Goal: Task Accomplishment & Management: Manage account settings

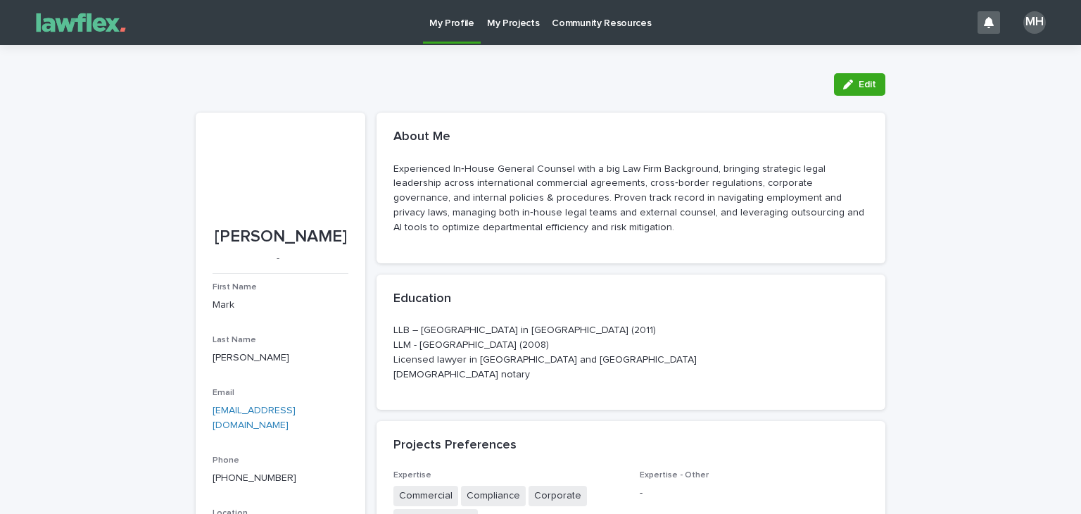
click at [505, 25] on p "My Projects" at bounding box center [513, 15] width 53 height 30
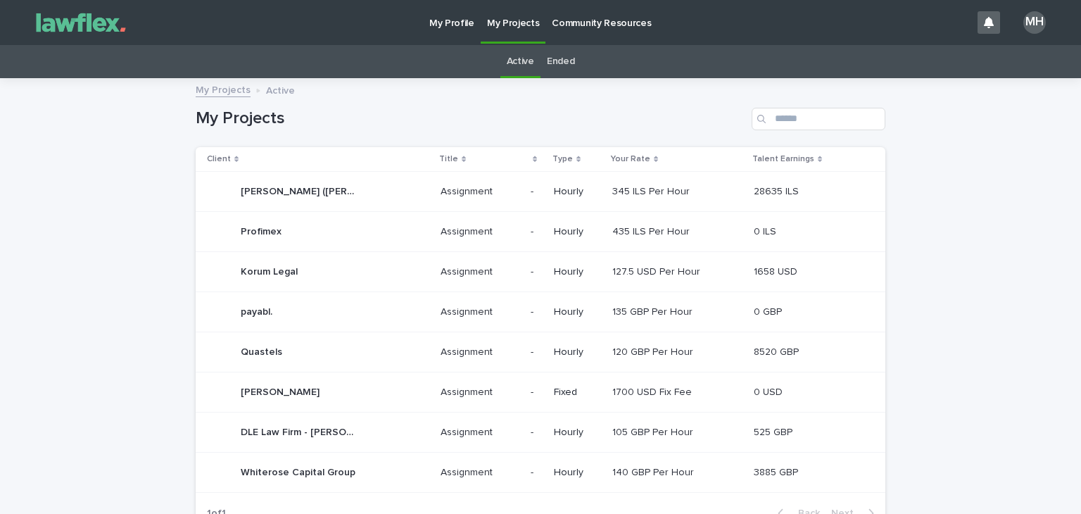
click at [473, 471] on p "Assignment" at bounding box center [468, 471] width 55 height 15
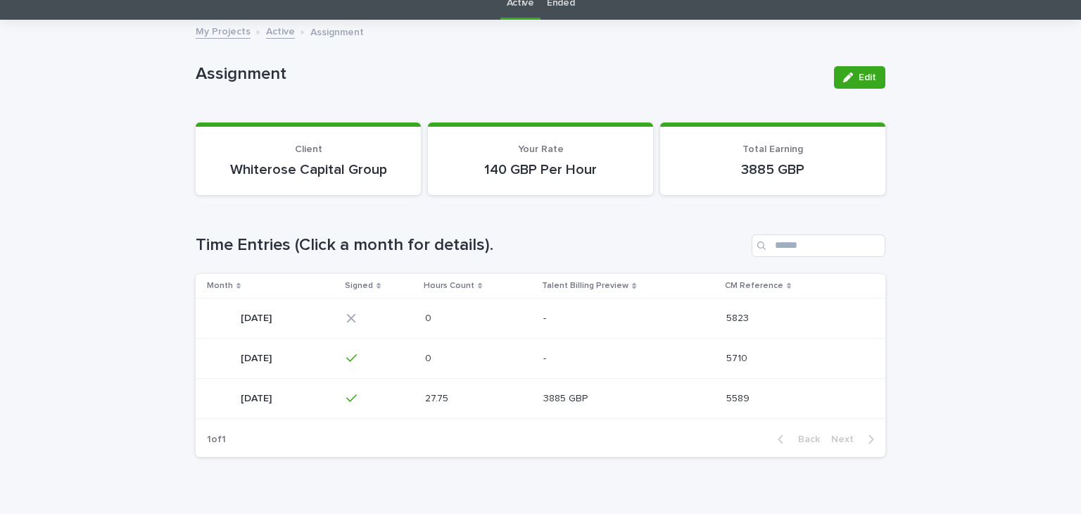
scroll to position [133, 0]
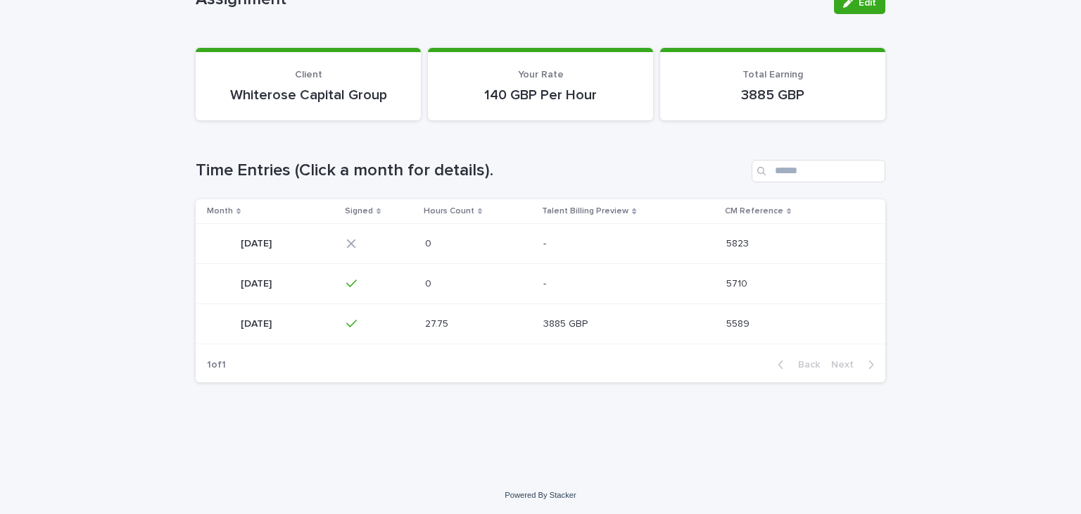
click at [296, 322] on div "[DATE] [DATE]" at bounding box center [271, 324] width 128 height 28
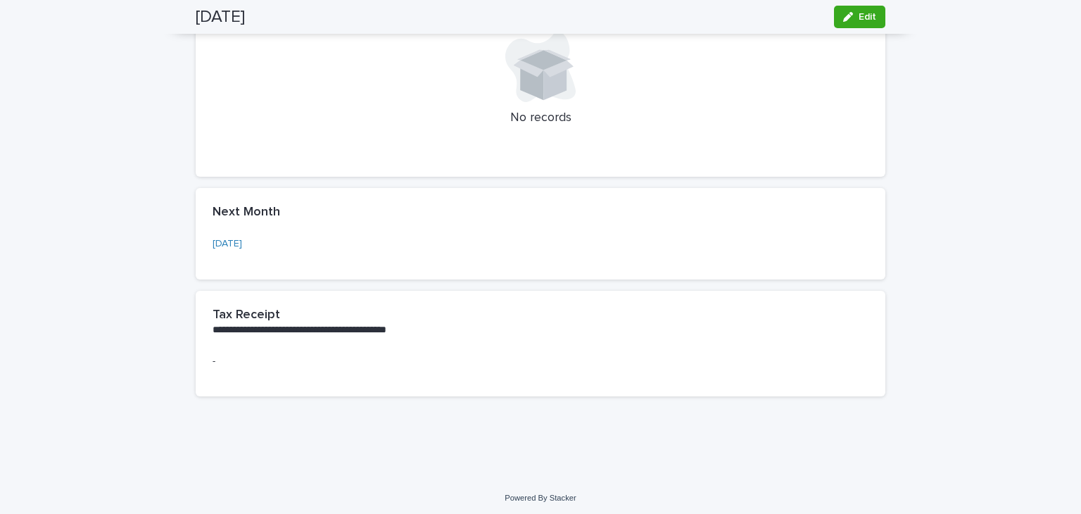
scroll to position [931, 0]
click at [278, 343] on div "**********" at bounding box center [541, 320] width 690 height 63
click at [861, 21] on span "Edit" at bounding box center [868, 17] width 18 height 10
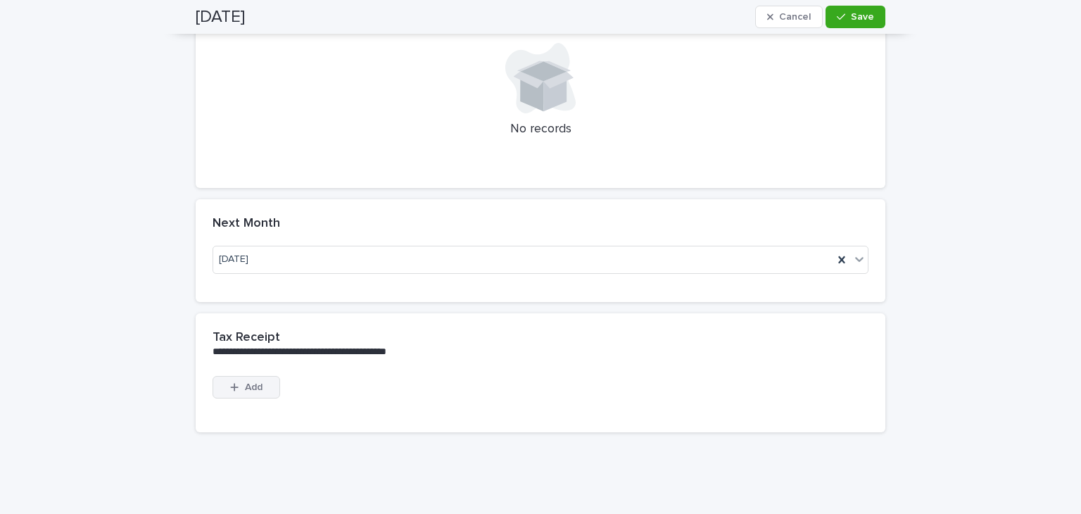
click at [249, 386] on span "Add" at bounding box center [254, 387] width 18 height 10
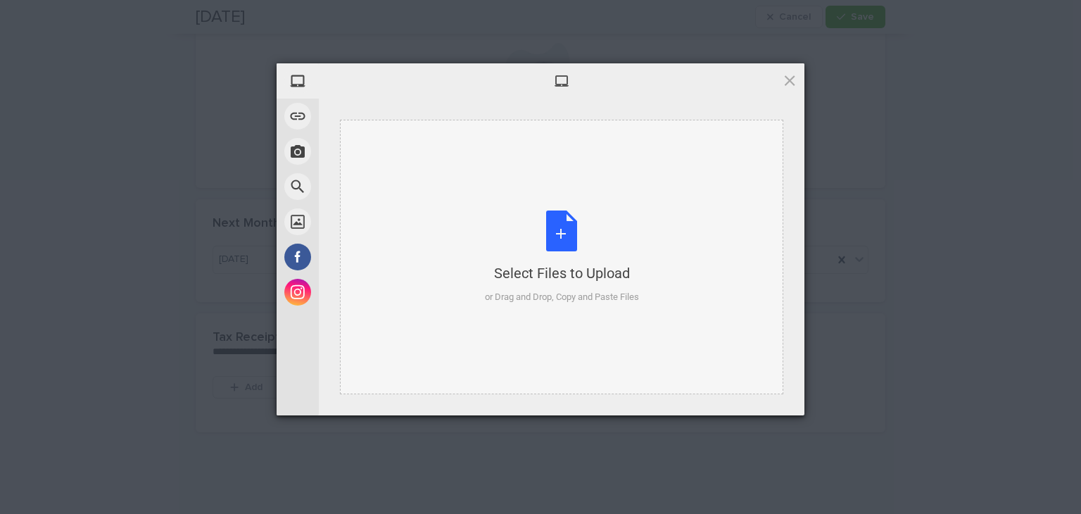
click at [556, 229] on div "Select Files to Upload or Drag and Drop, Copy and Paste Files" at bounding box center [562, 257] width 154 height 94
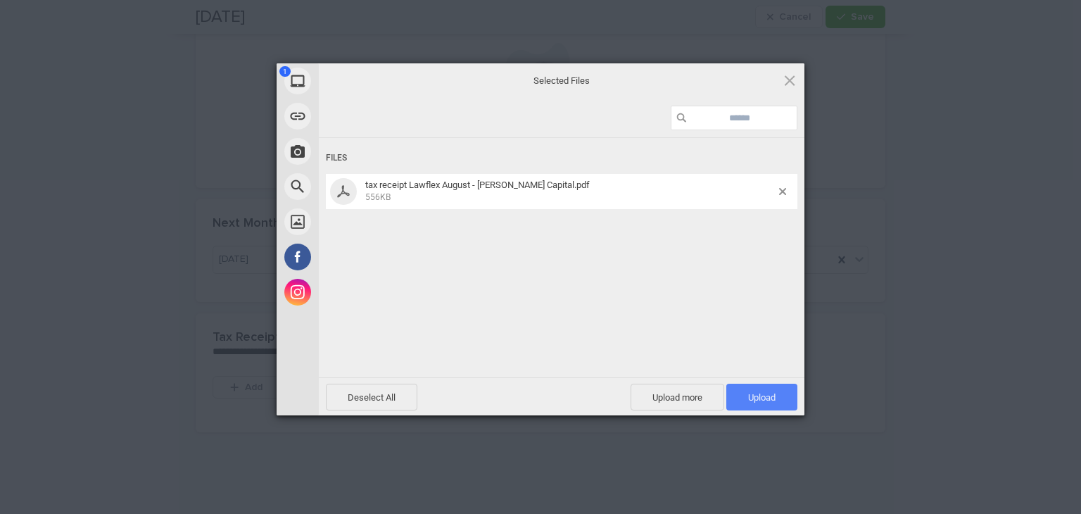
click at [762, 398] on span "Upload 1" at bounding box center [761, 397] width 27 height 11
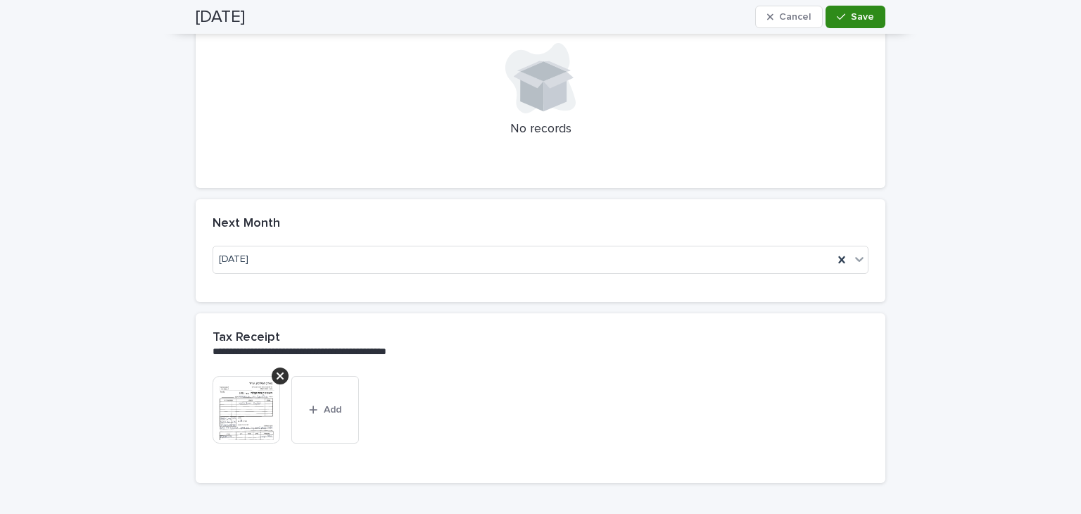
click at [853, 16] on span "Save" at bounding box center [862, 17] width 23 height 10
